Goal: Task Accomplishment & Management: Manage account settings

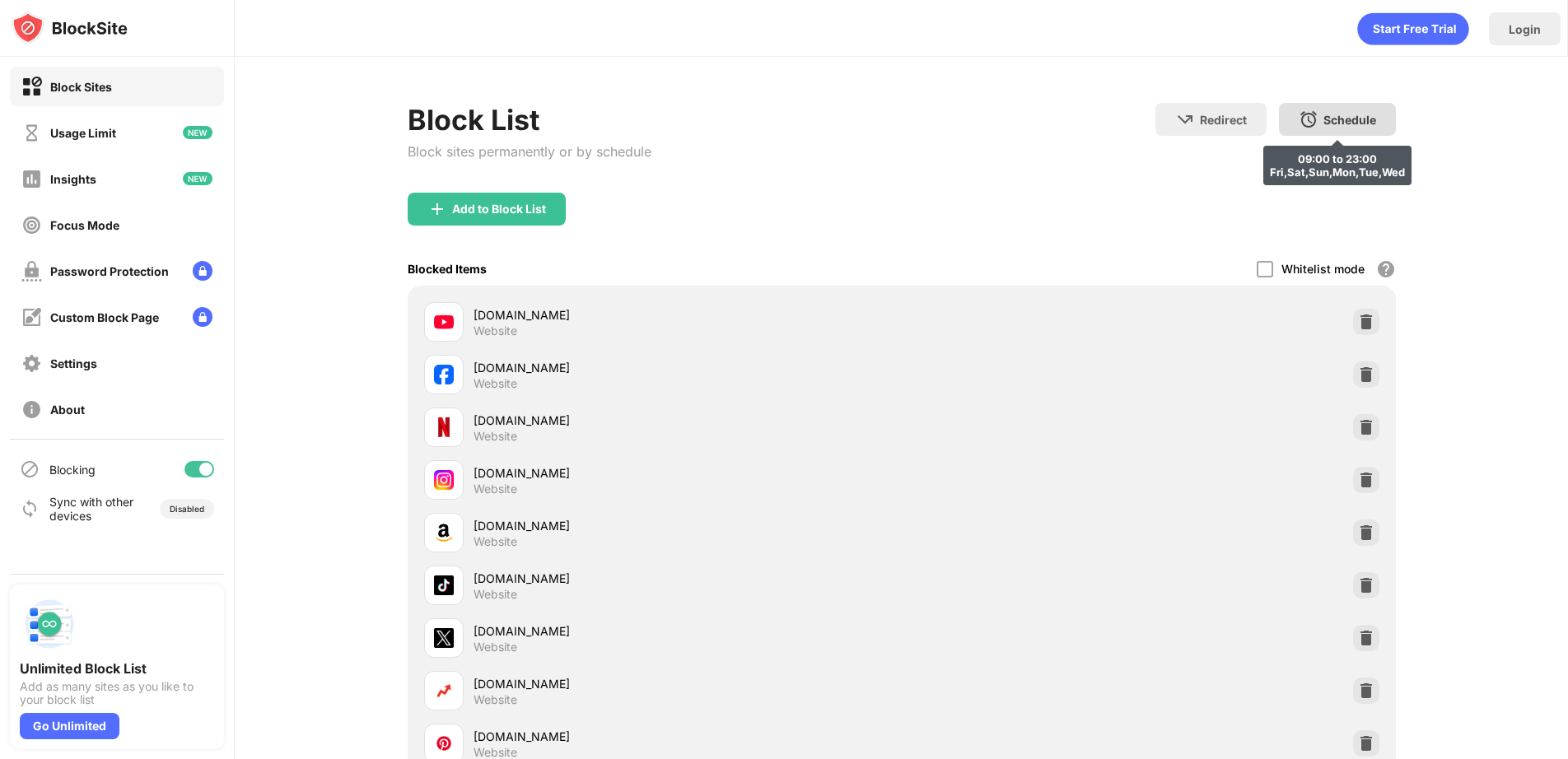
click at [1352, 123] on div "Schedule" at bounding box center [1349, 119] width 53 height 14
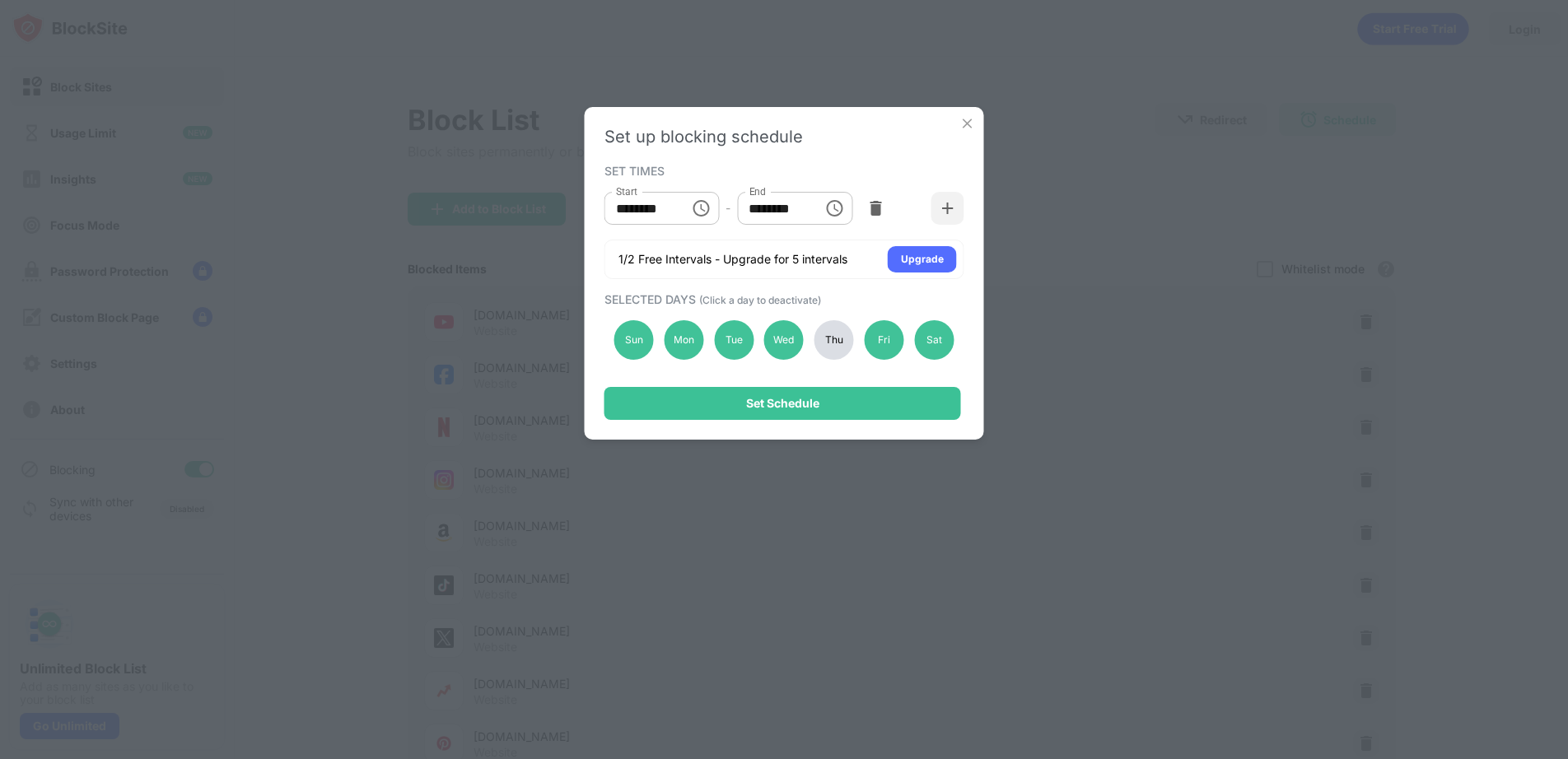
click at [823, 347] on div "Thu" at bounding box center [834, 339] width 39 height 39
click at [888, 346] on div "Fri" at bounding box center [883, 339] width 39 height 39
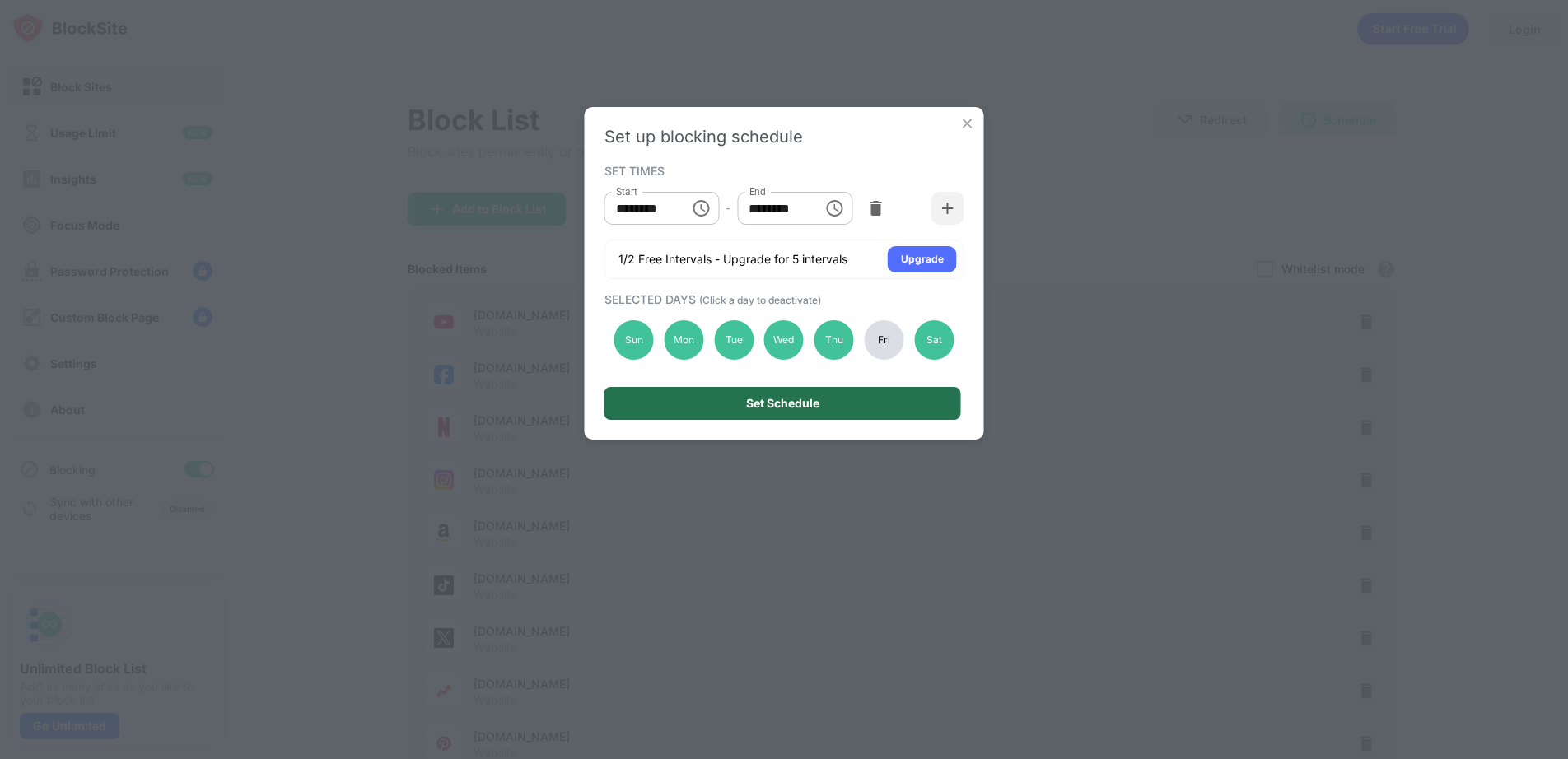
click at [897, 393] on div "Set Schedule" at bounding box center [782, 403] width 357 height 33
